Goal: Task Accomplishment & Management: Use online tool/utility

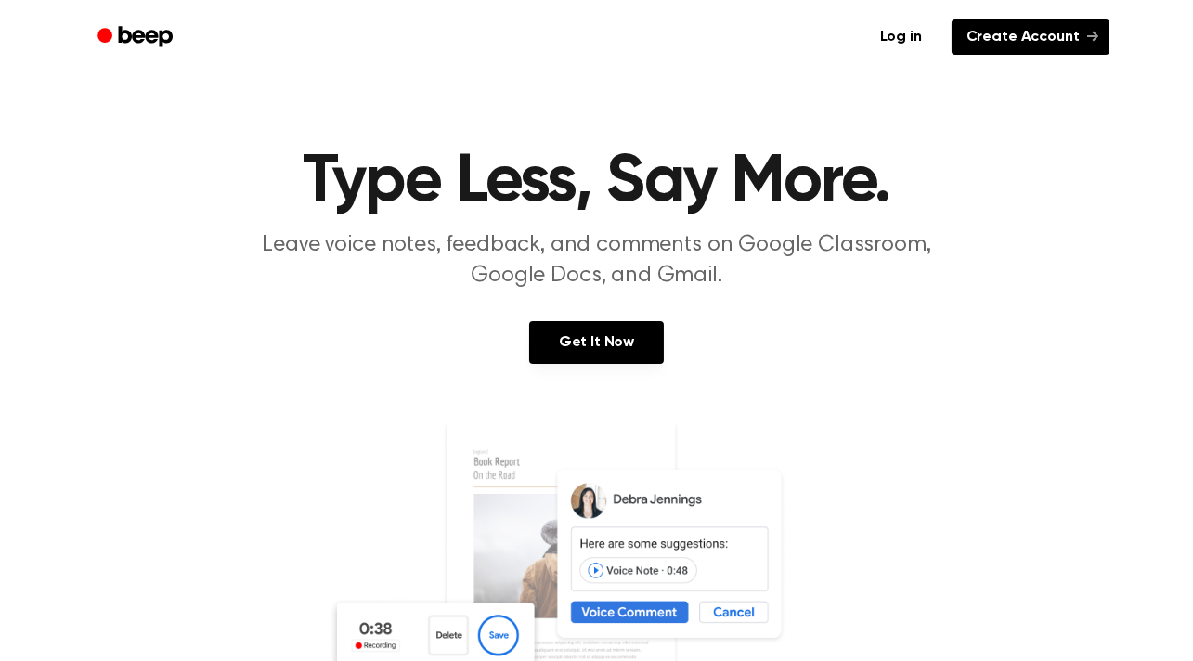
click at [1013, 40] on link "Create Account" at bounding box center [1031, 36] width 158 height 35
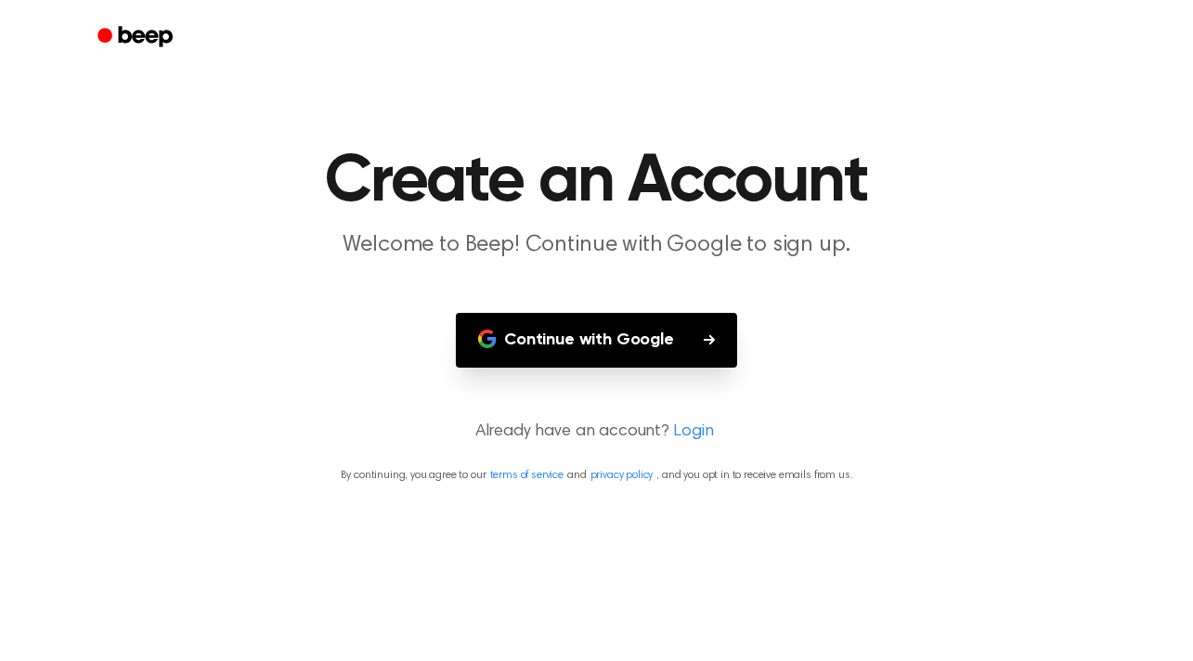
click at [638, 315] on button "Continue with Google" at bounding box center [596, 340] width 281 height 55
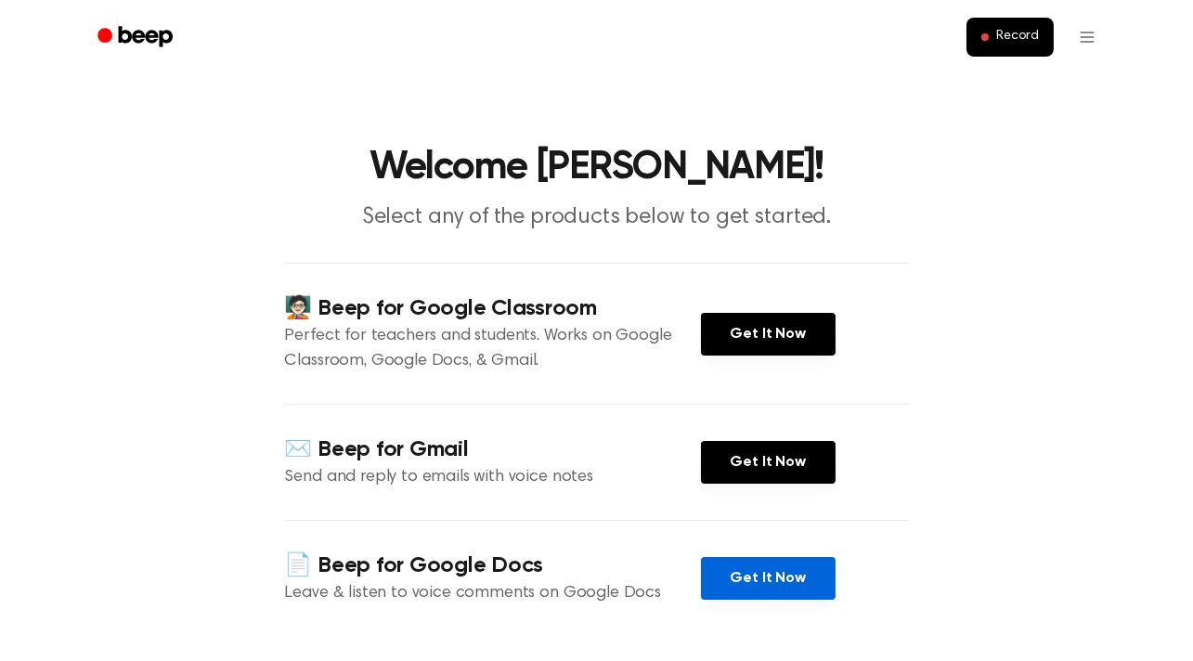
click at [804, 571] on link "Get It Now" at bounding box center [768, 578] width 135 height 43
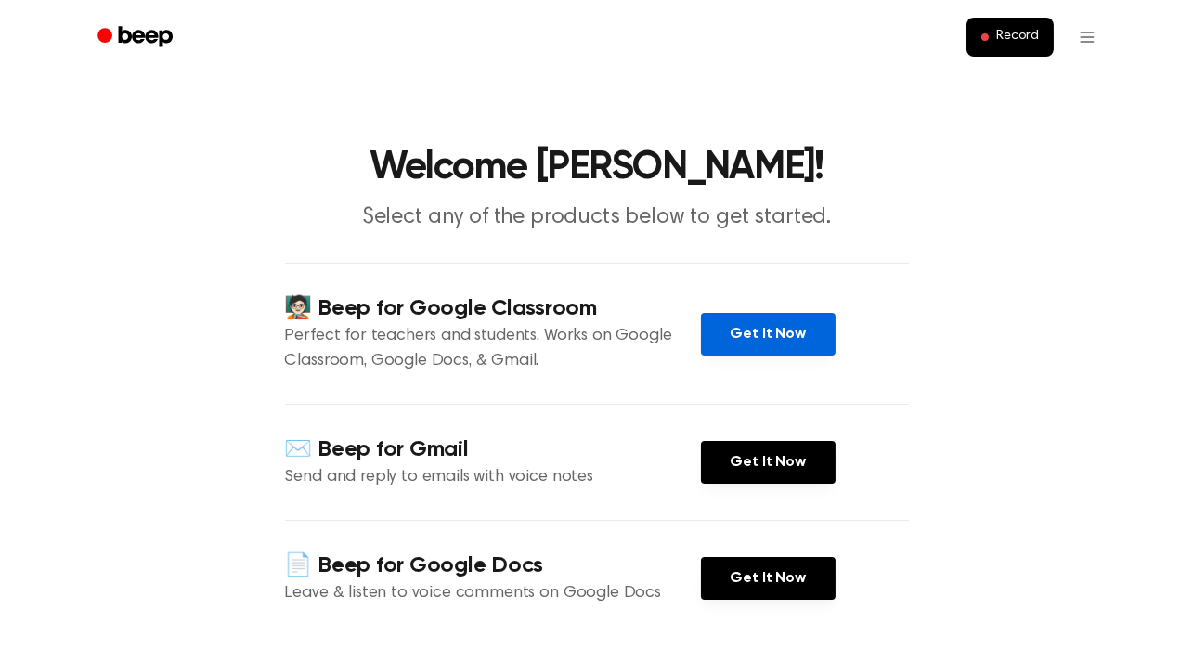
click at [748, 348] on link "Get It Now" at bounding box center [768, 334] width 135 height 43
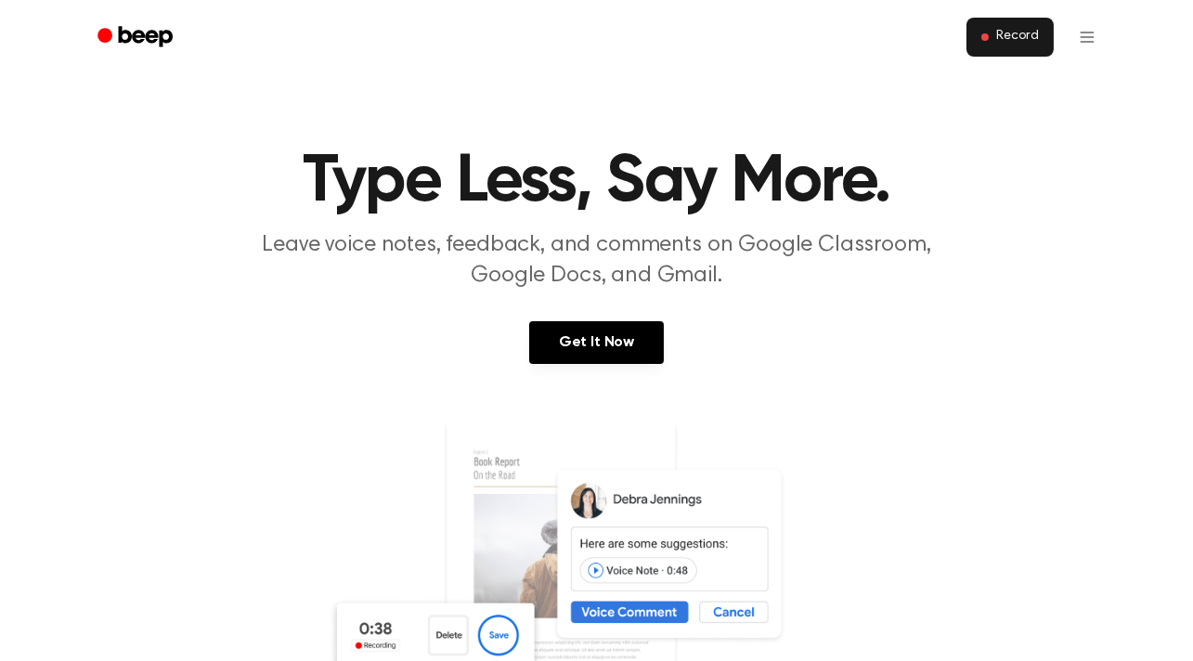
click at [1031, 43] on span "Record" at bounding box center [1017, 37] width 42 height 17
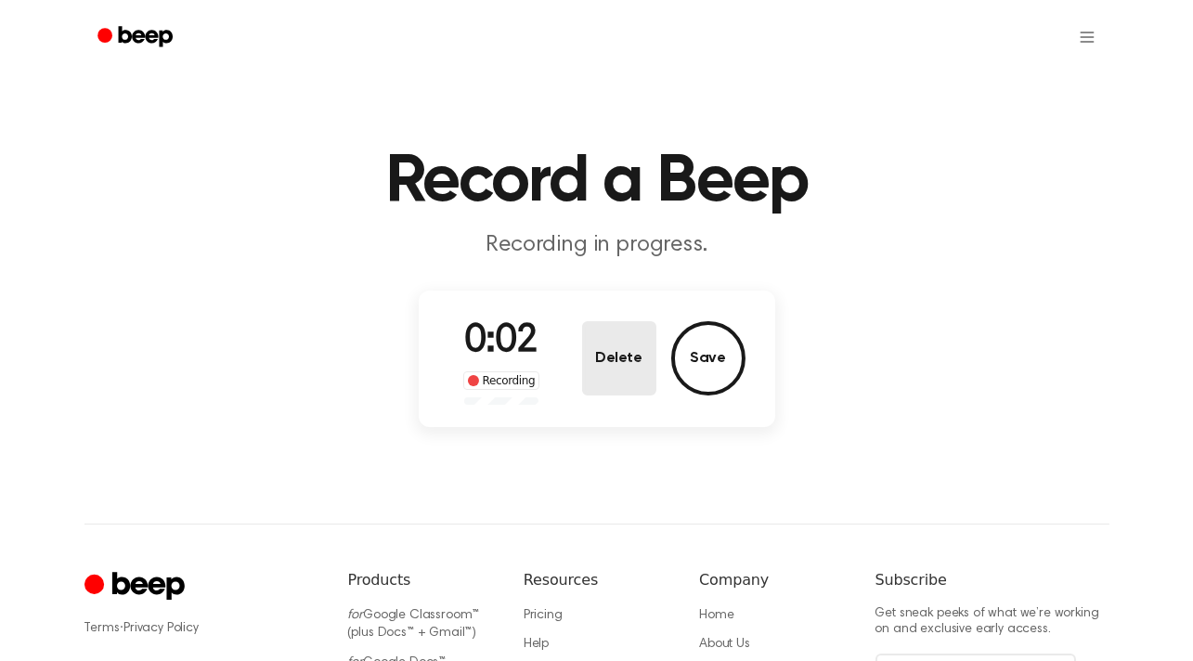
click at [623, 358] on button "Delete" at bounding box center [619, 358] width 74 height 74
